Goal: Task Accomplishment & Management: Manage account settings

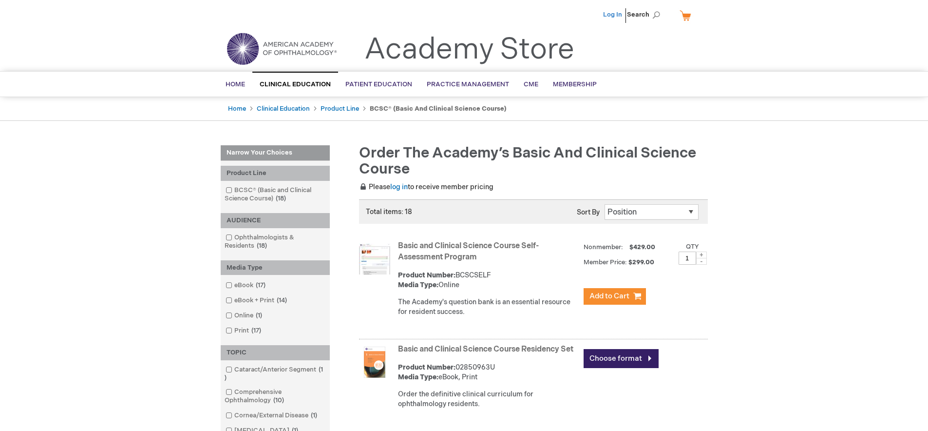
click at [607, 15] on link "Log In" at bounding box center [612, 15] width 19 height 8
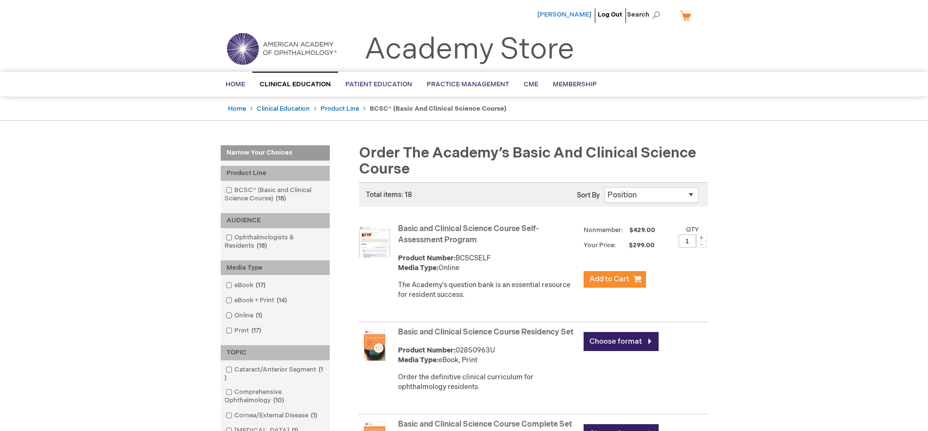
click at [582, 12] on span "Ke Zeng" at bounding box center [564, 15] width 54 height 8
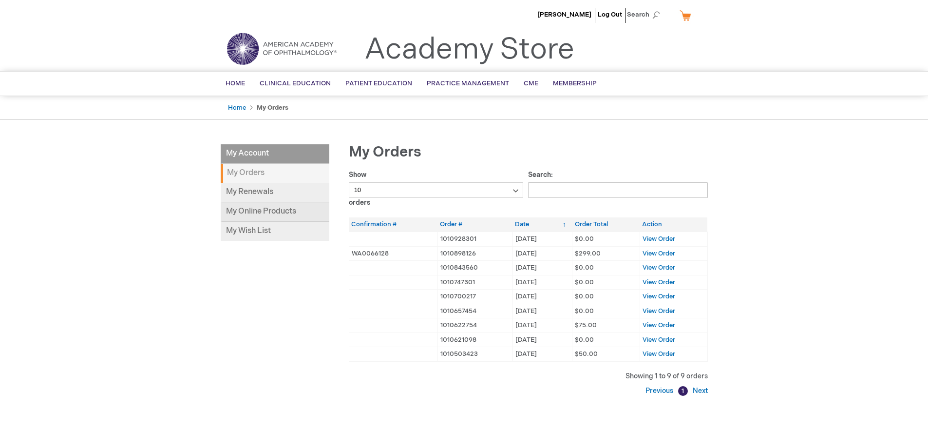
click at [264, 219] on link "My Online Products" at bounding box center [275, 211] width 109 height 19
